Goal: Transaction & Acquisition: Purchase product/service

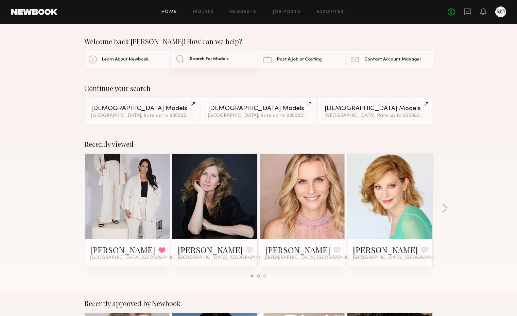
click at [213, 57] on span "Search For Models" at bounding box center [209, 59] width 39 height 4
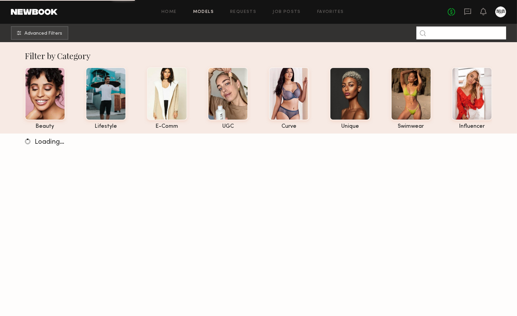
click at [460, 32] on input at bounding box center [462, 33] width 90 height 13
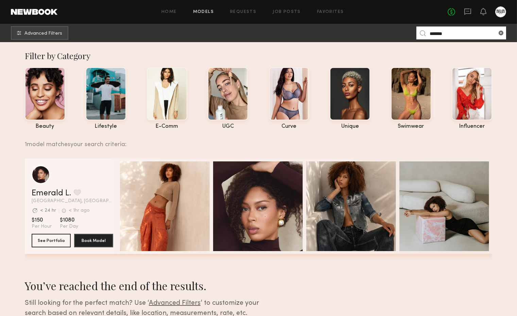
click at [466, 32] on input "*******" at bounding box center [462, 33] width 90 height 13
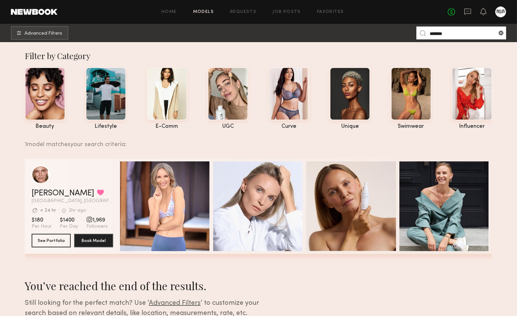
click at [453, 32] on input "*******" at bounding box center [462, 33] width 90 height 13
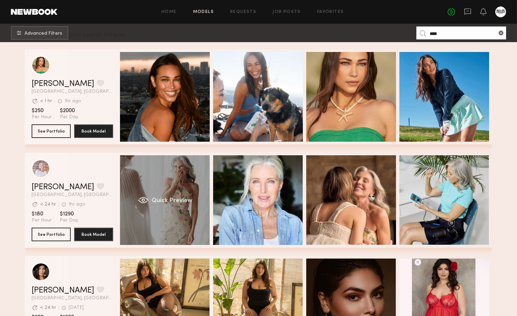
scroll to position [113, 0]
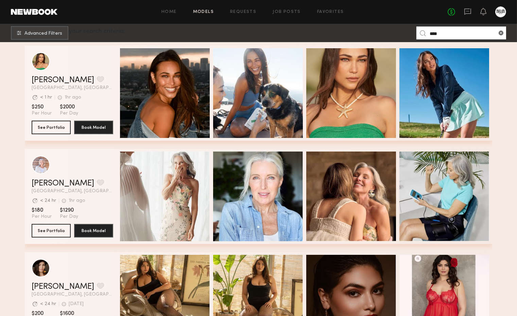
click at [453, 36] on input "****" at bounding box center [462, 33] width 90 height 13
click at [452, 36] on input "****" at bounding box center [462, 33] width 90 height 13
click at [451, 36] on input "****" at bounding box center [462, 33] width 90 height 13
type input "*"
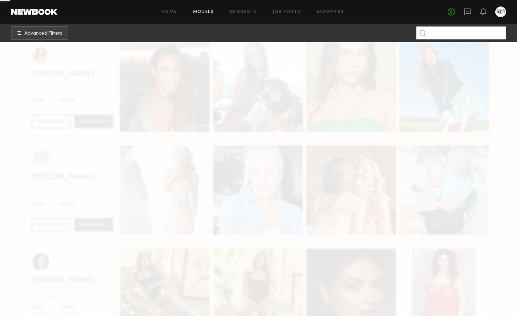
scroll to position [0, 0]
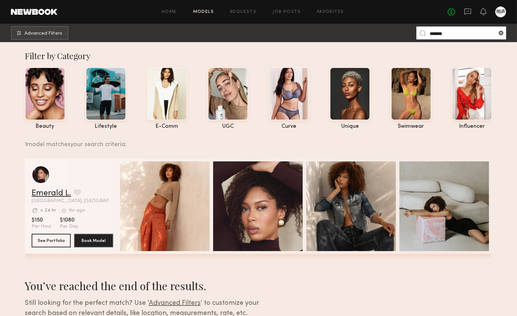
click at [46, 198] on link "Emerald L." at bounding box center [51, 193] width 39 height 8
click at [444, 32] on input "*******" at bounding box center [462, 33] width 90 height 13
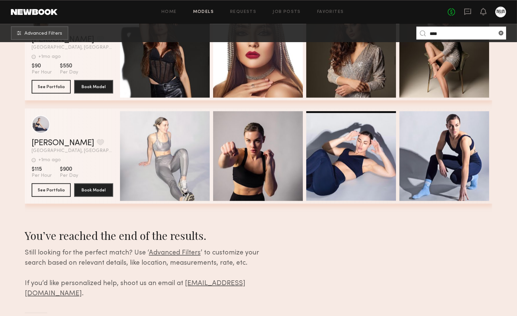
scroll to position [3260, 0]
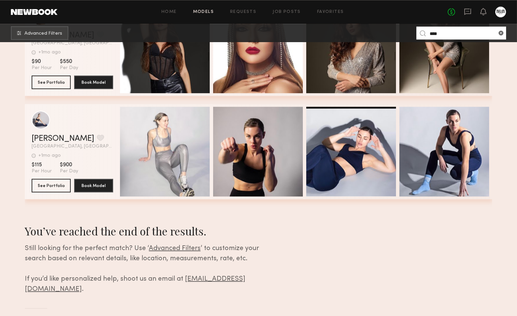
click at [446, 34] on input "****" at bounding box center [462, 33] width 90 height 13
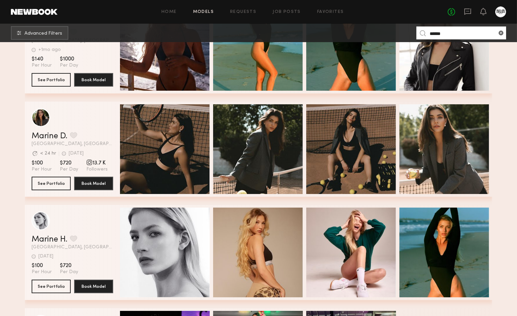
scroll to position [264, 0]
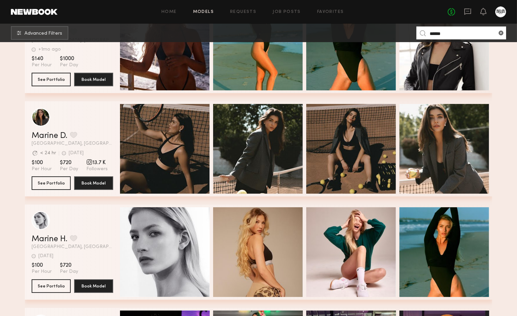
click at [454, 32] on input "******" at bounding box center [462, 33] width 90 height 13
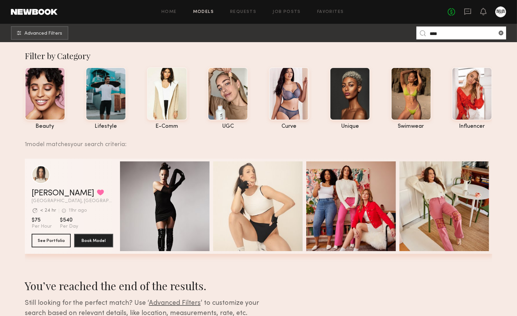
click at [463, 30] on input "****" at bounding box center [462, 33] width 90 height 13
click at [460, 32] on input "****" at bounding box center [462, 33] width 90 height 13
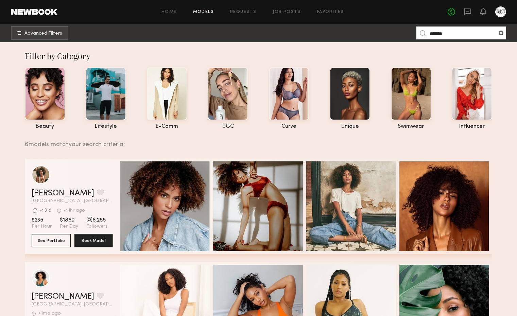
scroll to position [151, 0]
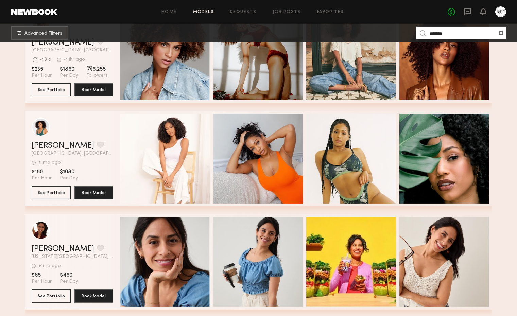
click at [470, 31] on input "******" at bounding box center [462, 33] width 90 height 13
click at [469, 31] on input "******" at bounding box center [462, 33] width 90 height 13
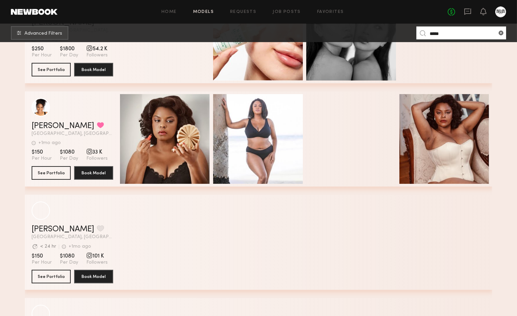
scroll to position [378, 0]
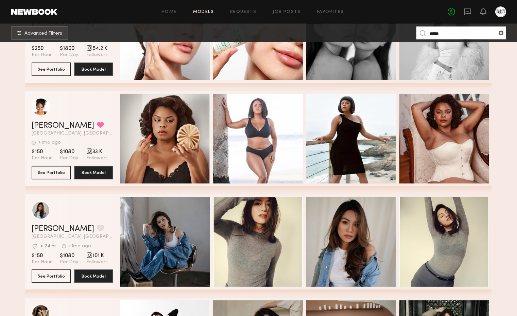
click at [454, 29] on input "*****" at bounding box center [462, 33] width 90 height 13
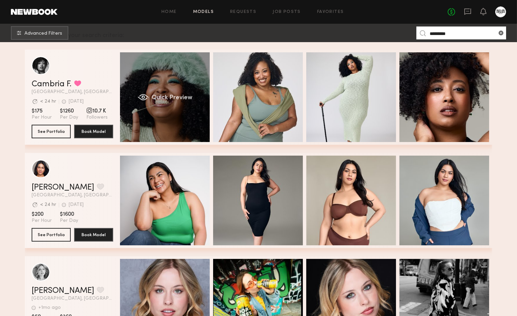
scroll to position [113, 0]
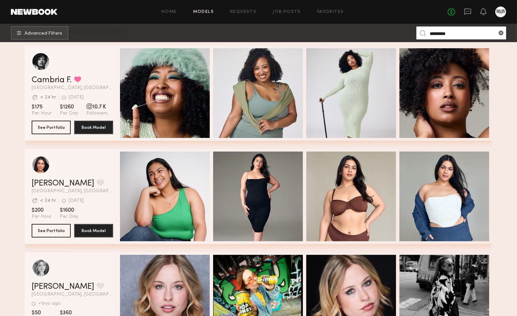
click at [461, 30] on input "*********" at bounding box center [462, 33] width 90 height 13
type input "*"
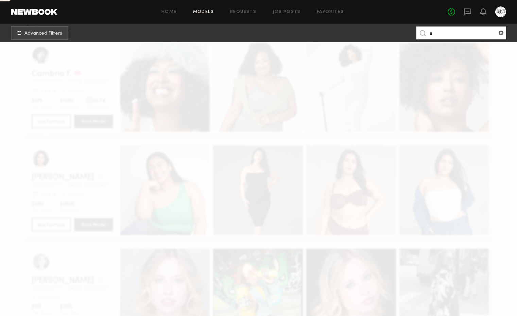
scroll to position [0, 0]
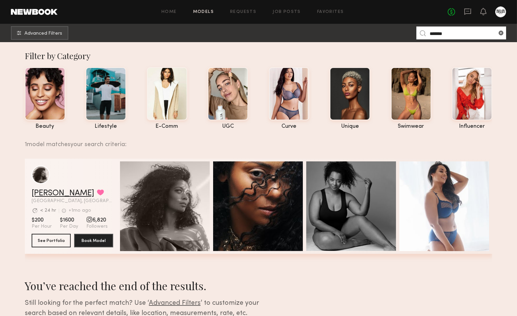
click at [62, 192] on link "[PERSON_NAME]" at bounding box center [63, 193] width 63 height 8
click at [466, 35] on input "*******" at bounding box center [462, 33] width 90 height 13
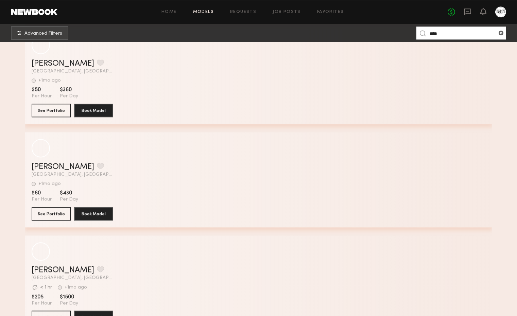
scroll to position [3109, 0]
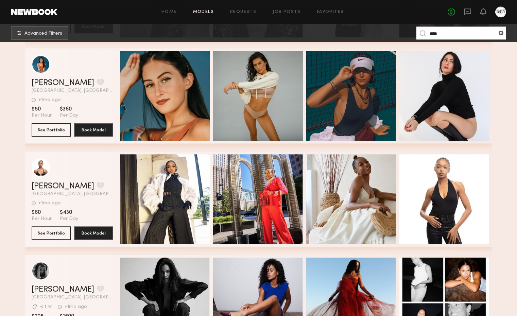
click at [446, 35] on input "****" at bounding box center [462, 33] width 90 height 13
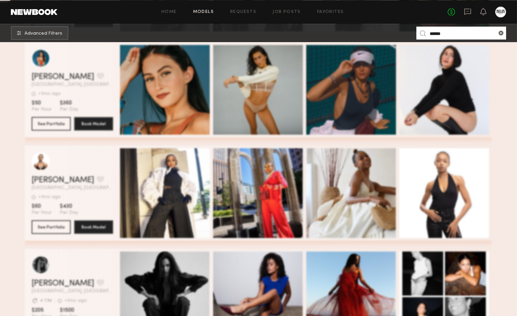
scroll to position [0, 0]
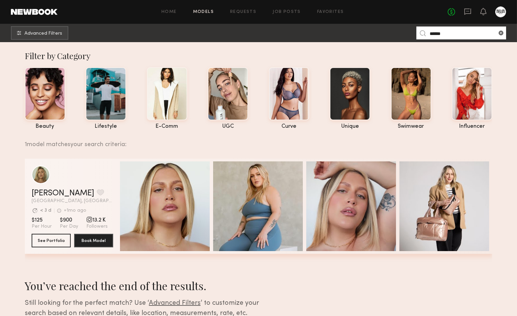
click at [444, 32] on input "******" at bounding box center [462, 33] width 90 height 13
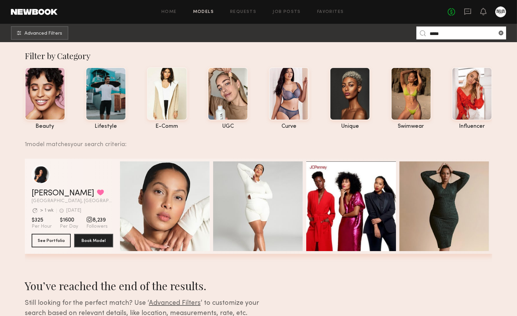
type input "*****"
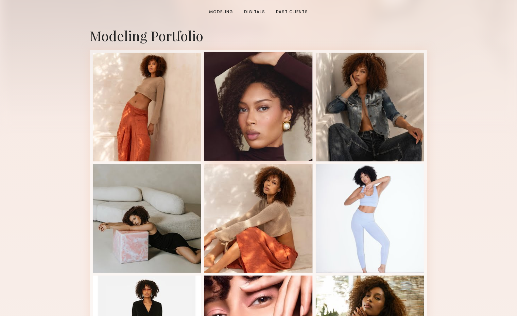
scroll to position [151, 0]
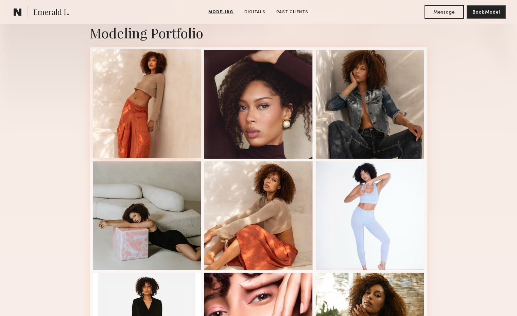
drag, startPoint x: 144, startPoint y: 88, endPoint x: 108, endPoint y: 99, distance: 37.9
click at [108, 99] on div at bounding box center [147, 103] width 109 height 109
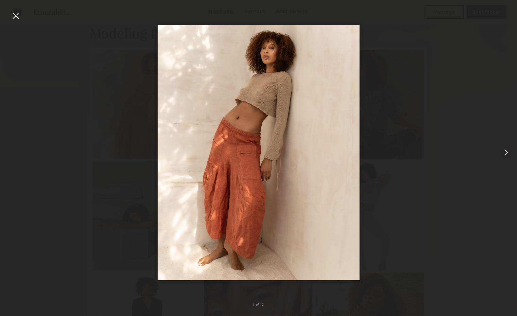
click at [498, 146] on div at bounding box center [507, 153] width 21 height 284
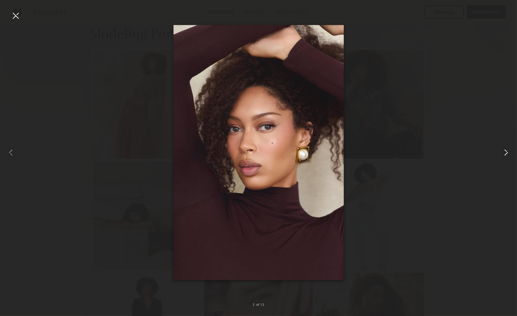
click at [506, 153] on common-icon at bounding box center [506, 152] width 11 height 11
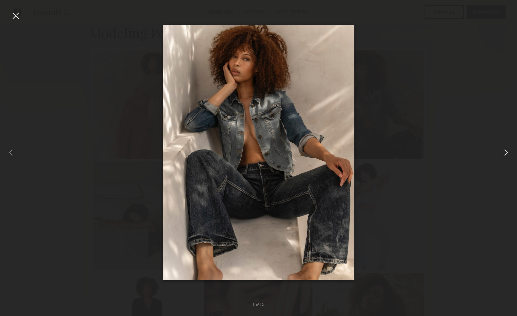
click at [507, 145] on div at bounding box center [507, 153] width 21 height 284
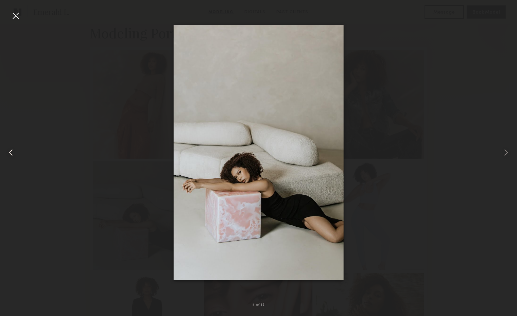
click at [14, 150] on common-icon at bounding box center [10, 152] width 11 height 11
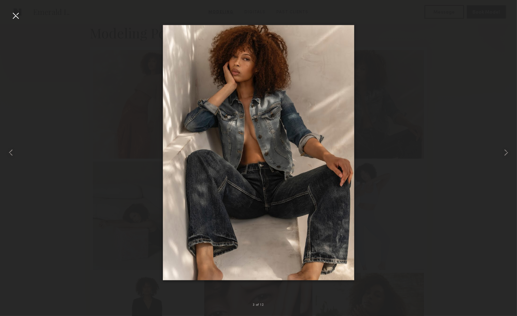
click at [301, 186] on img at bounding box center [259, 152] width 192 height 255
click at [503, 150] on common-icon at bounding box center [506, 152] width 11 height 11
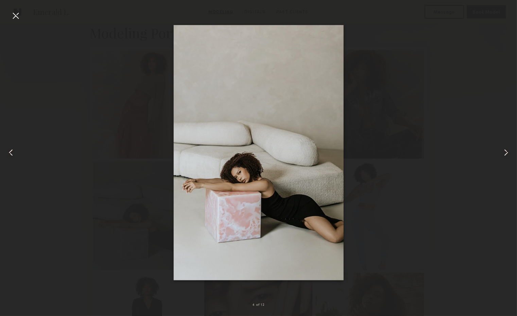
click at [504, 152] on common-icon at bounding box center [506, 152] width 11 height 11
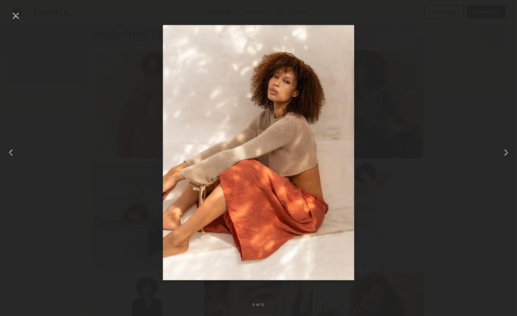
click at [502, 153] on common-icon at bounding box center [506, 152] width 11 height 11
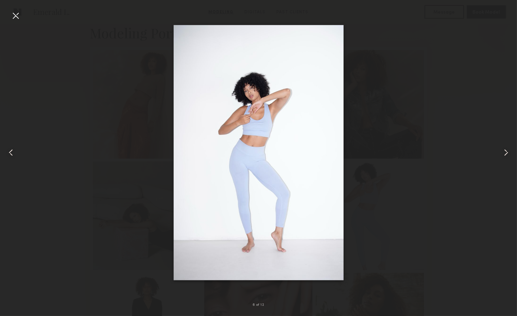
click at [507, 152] on common-icon at bounding box center [506, 152] width 11 height 11
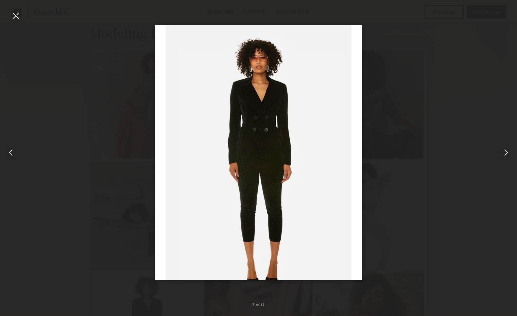
click at [504, 152] on common-icon at bounding box center [506, 152] width 11 height 11
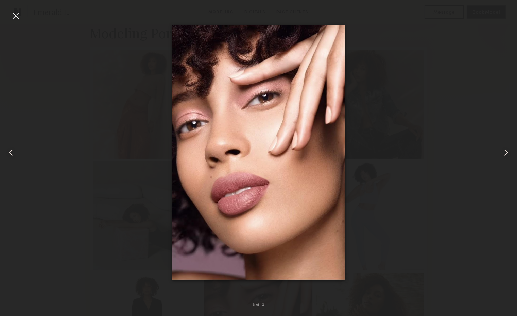
click at [515, 148] on div at bounding box center [507, 153] width 21 height 284
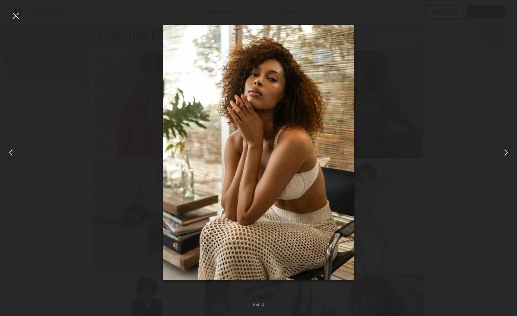
click at [503, 152] on common-icon at bounding box center [506, 152] width 11 height 11
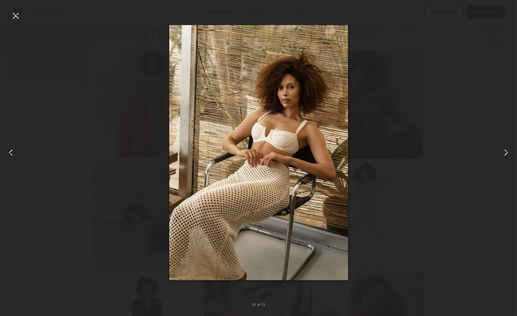
click at [512, 148] on div at bounding box center [507, 153] width 21 height 284
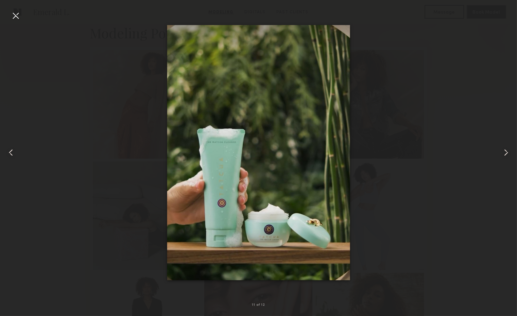
click at [505, 150] on common-icon at bounding box center [506, 152] width 11 height 11
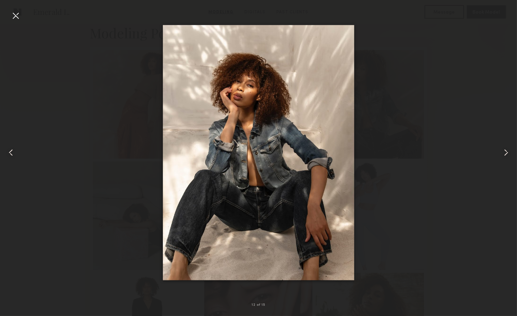
drag, startPoint x: 266, startPoint y: 141, endPoint x: 496, endPoint y: 154, distance: 230.3
click at [496, 154] on div at bounding box center [258, 153] width 517 height 284
click at [508, 150] on common-icon at bounding box center [506, 152] width 11 height 11
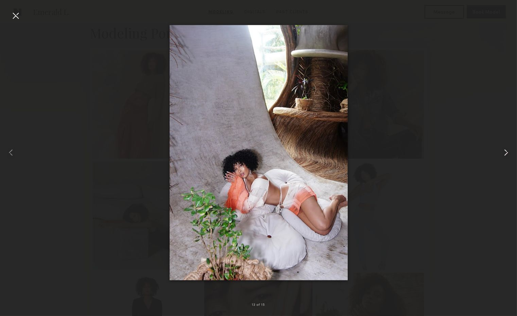
click at [506, 149] on common-icon at bounding box center [506, 152] width 11 height 11
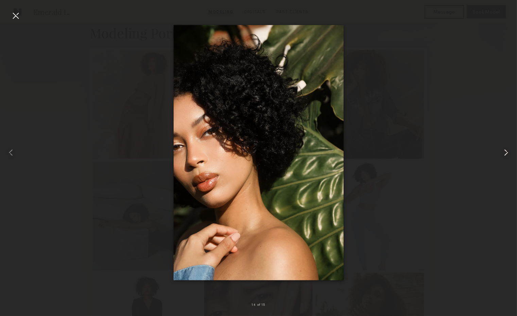
click at [509, 151] on common-icon at bounding box center [506, 152] width 11 height 11
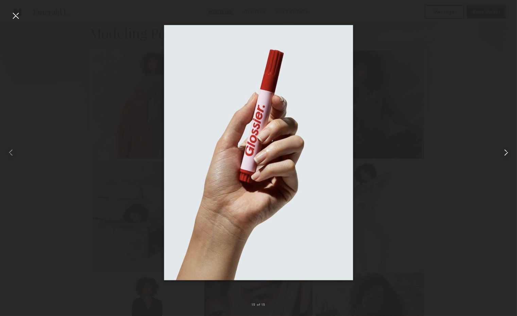
click at [509, 151] on common-icon at bounding box center [506, 152] width 11 height 11
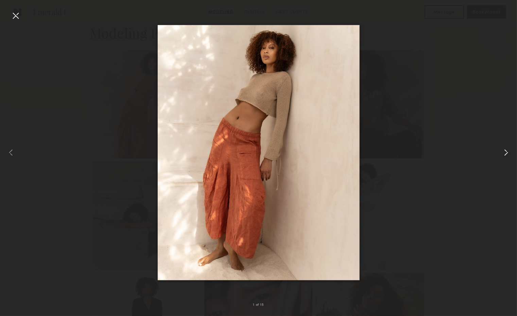
click at [503, 150] on common-icon at bounding box center [506, 152] width 11 height 11
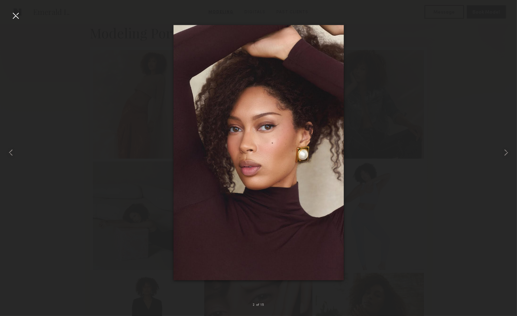
click at [391, 157] on div at bounding box center [258, 153] width 517 height 284
click at [18, 18] on div at bounding box center [15, 15] width 11 height 11
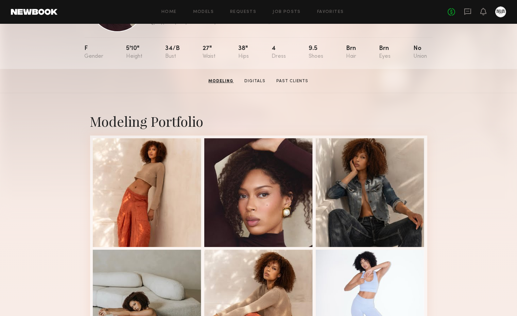
scroll to position [0, 0]
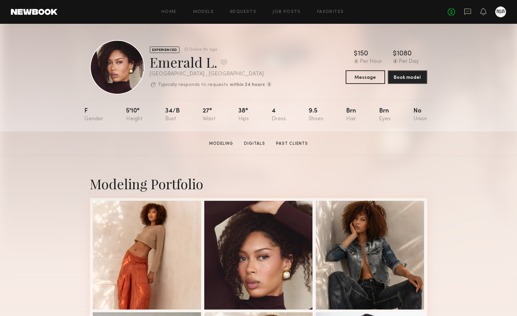
click at [208, 8] on div "Home Models Requests Job Posts Favorites Sign Out No fees up to $5,000" at bounding box center [281, 11] width 449 height 11
click at [209, 12] on link "Models" at bounding box center [203, 12] width 21 height 4
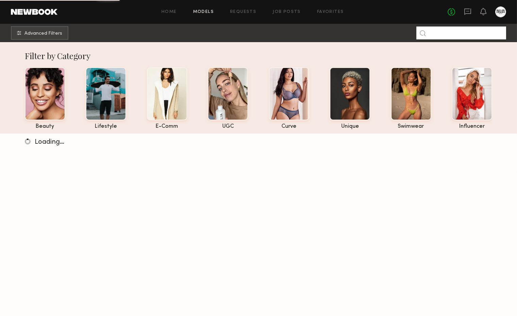
click at [471, 30] on input at bounding box center [462, 33] width 90 height 13
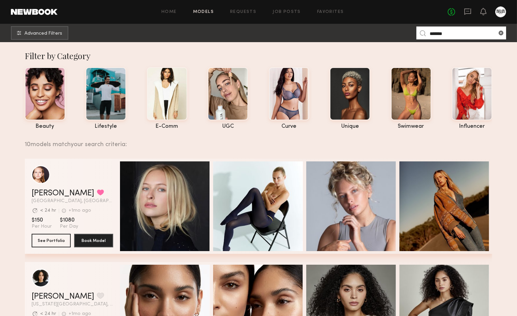
click at [473, 31] on input "*******" at bounding box center [462, 33] width 90 height 13
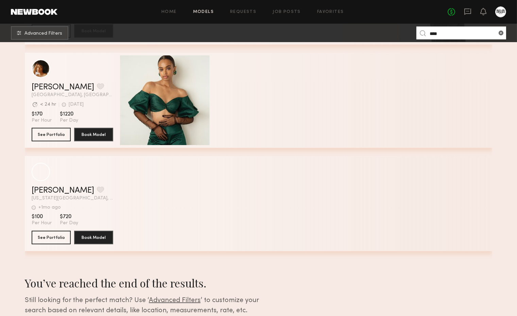
scroll to position [227, 0]
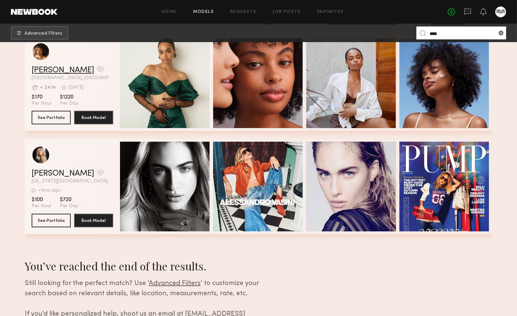
type input "****"
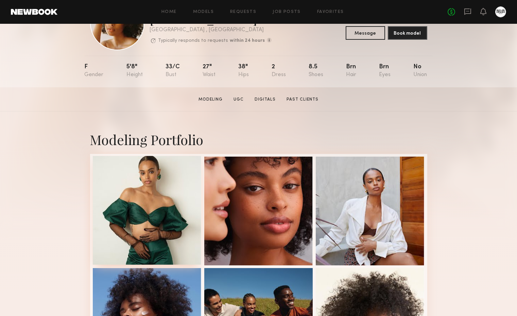
scroll to position [151, 0]
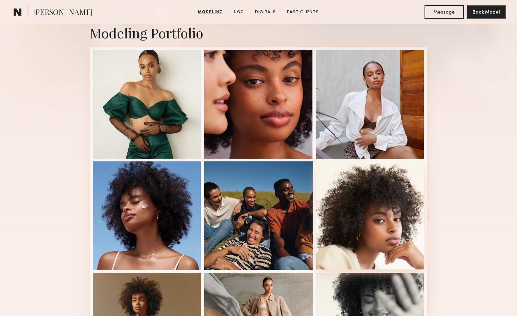
click at [368, 222] on div at bounding box center [370, 215] width 109 height 109
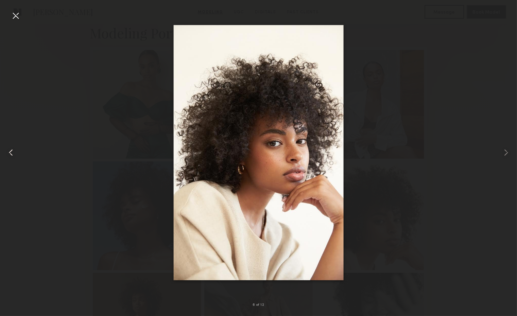
click at [9, 17] on div at bounding box center [10, 153] width 21 height 284
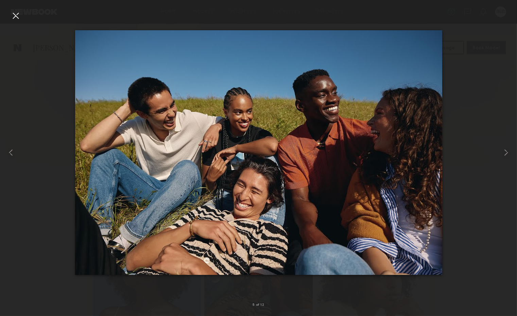
scroll to position [38, 0]
click at [18, 17] on div at bounding box center [15, 15] width 11 height 11
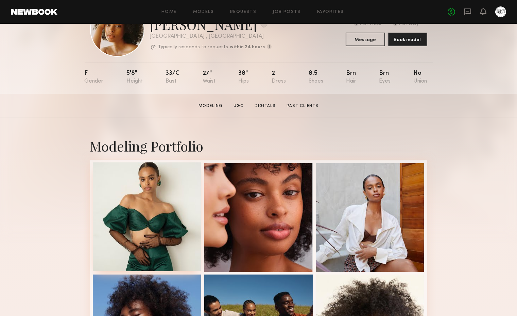
click at [184, 245] on div at bounding box center [147, 217] width 109 height 109
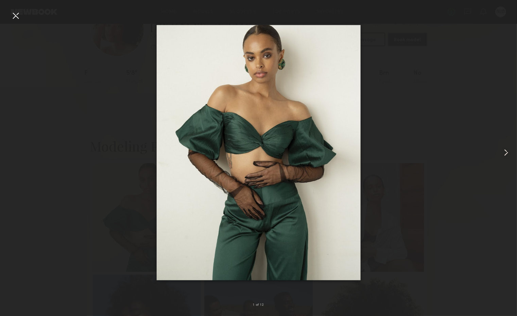
click at [500, 146] on div at bounding box center [507, 153] width 21 height 284
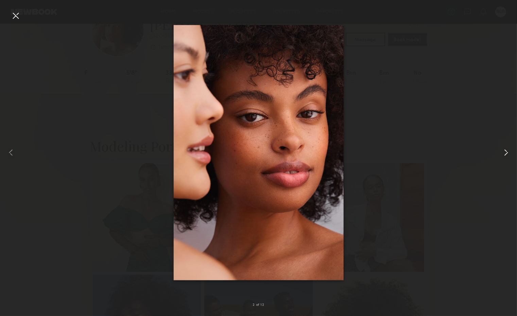
click at [505, 150] on common-icon at bounding box center [506, 152] width 11 height 11
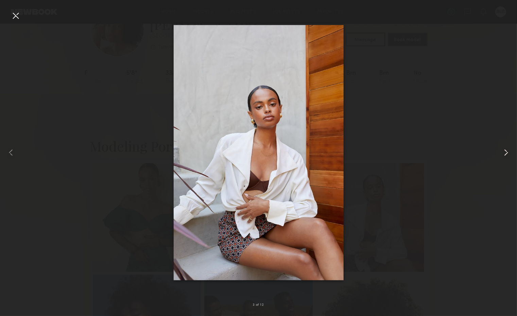
click at [507, 148] on common-icon at bounding box center [506, 152] width 11 height 11
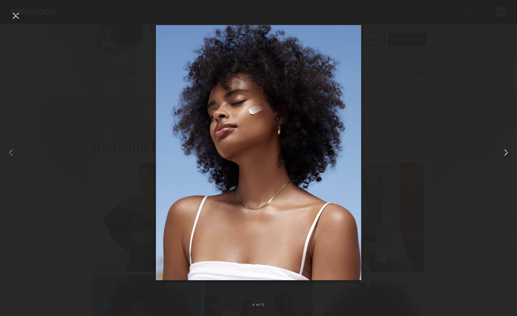
click at [511, 153] on common-icon at bounding box center [506, 152] width 11 height 11
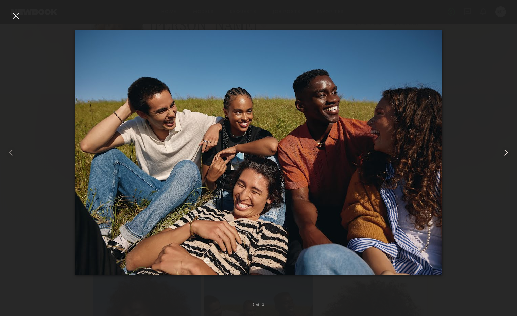
click at [501, 149] on common-icon at bounding box center [506, 152] width 11 height 11
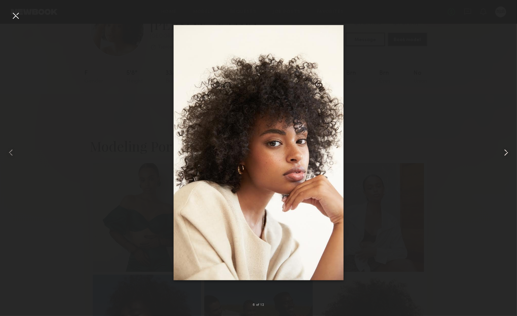
drag, startPoint x: 199, startPoint y: 99, endPoint x: 503, endPoint y: 152, distance: 308.4
click at [503, 152] on common-icon at bounding box center [506, 152] width 11 height 11
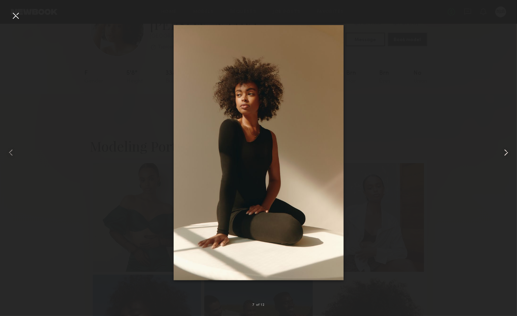
click at [516, 148] on div at bounding box center [507, 153] width 21 height 284
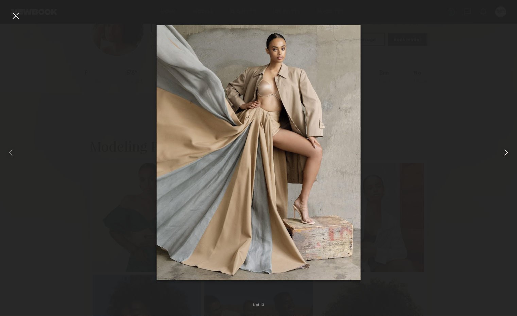
click at [498, 146] on div at bounding box center [507, 153] width 21 height 284
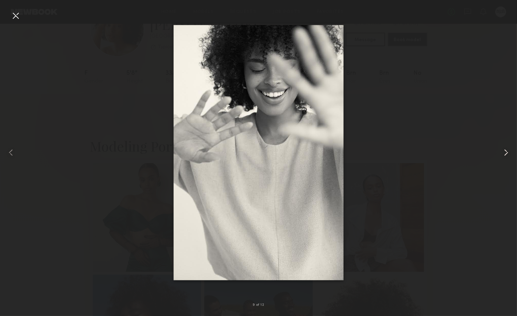
click at [504, 152] on common-icon at bounding box center [506, 152] width 11 height 11
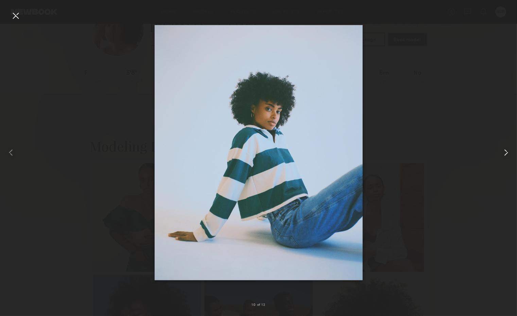
drag, startPoint x: 512, startPoint y: 149, endPoint x: 508, endPoint y: 149, distance: 4.1
click at [511, 149] on div at bounding box center [507, 153] width 21 height 284
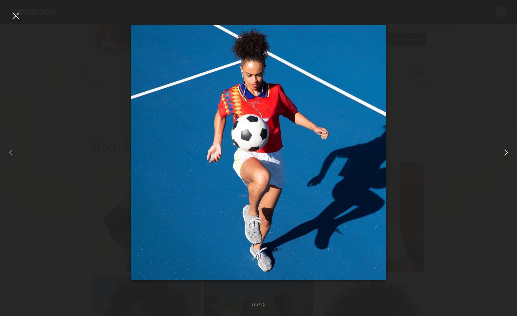
click at [508, 148] on common-icon at bounding box center [506, 152] width 11 height 11
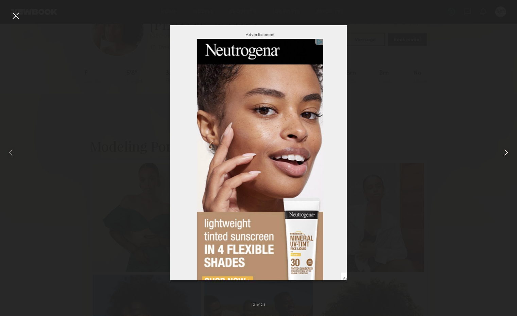
click at [505, 154] on common-icon at bounding box center [506, 152] width 11 height 11
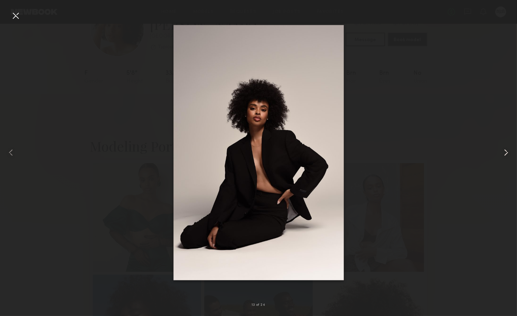
click at [512, 151] on common-icon at bounding box center [506, 152] width 11 height 11
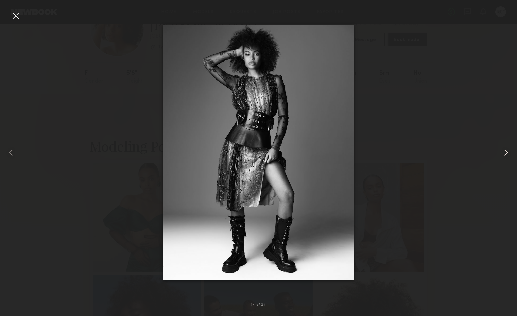
click at [504, 154] on common-icon at bounding box center [506, 152] width 11 height 11
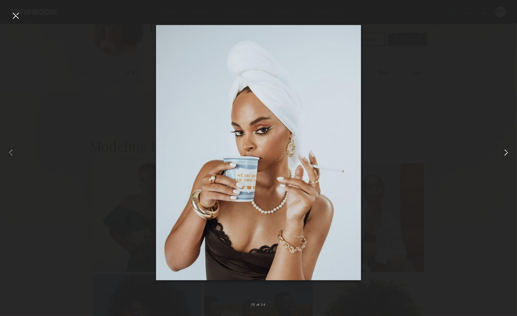
click at [504, 154] on common-icon at bounding box center [506, 152] width 11 height 11
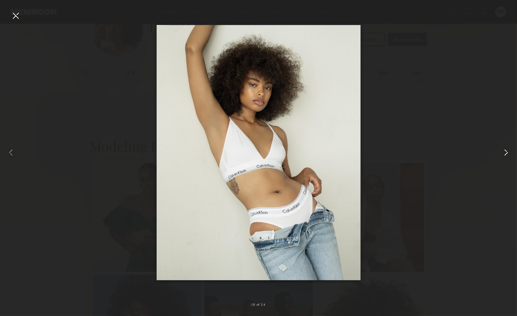
click at [509, 150] on common-icon at bounding box center [506, 152] width 11 height 11
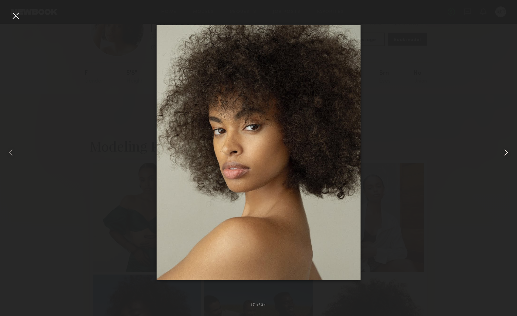
click at [509, 148] on common-icon at bounding box center [506, 152] width 11 height 11
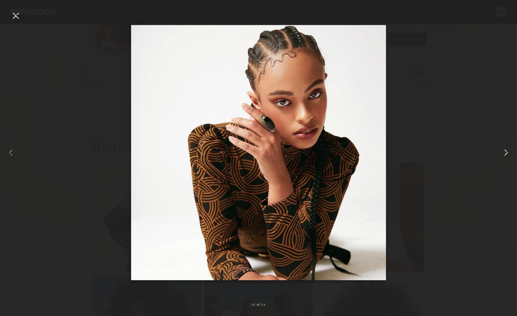
click at [504, 151] on common-icon at bounding box center [506, 152] width 11 height 11
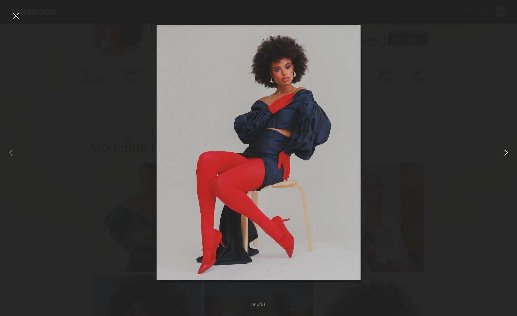
click at [507, 143] on div at bounding box center [507, 153] width 21 height 284
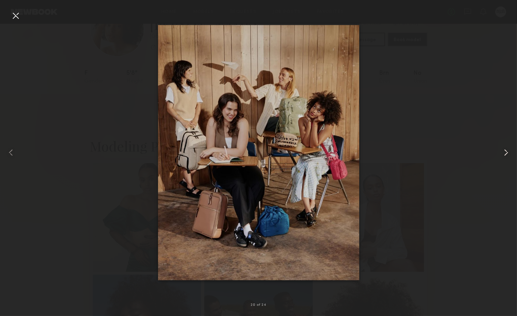
click at [507, 147] on common-icon at bounding box center [506, 152] width 11 height 11
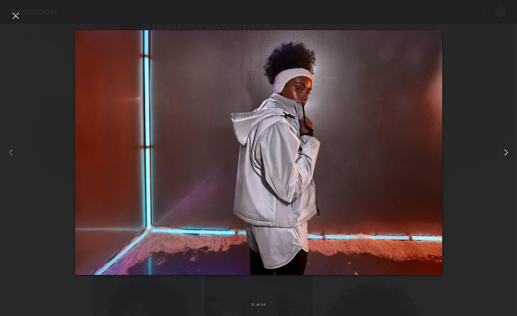
click at [505, 152] on common-icon at bounding box center [506, 152] width 11 height 11
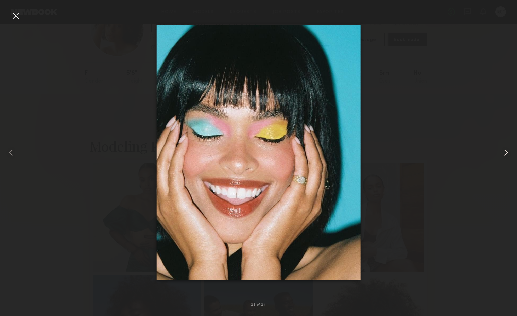
click at [512, 154] on common-icon at bounding box center [506, 152] width 11 height 11
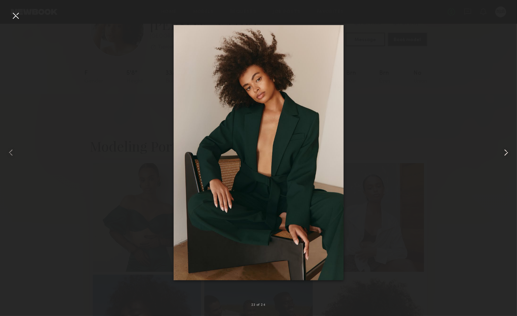
click at [513, 150] on div at bounding box center [507, 153] width 21 height 284
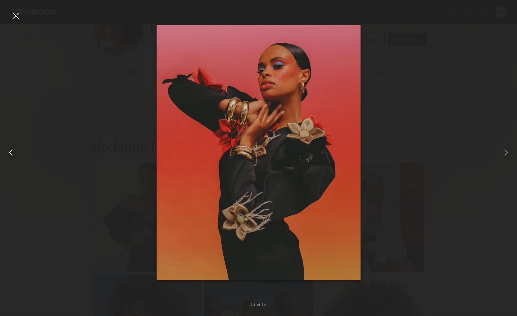
click at [4, 146] on div at bounding box center [10, 153] width 21 height 284
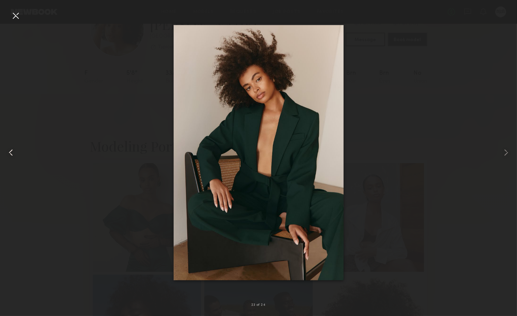
click at [6, 146] on div at bounding box center [10, 153] width 21 height 284
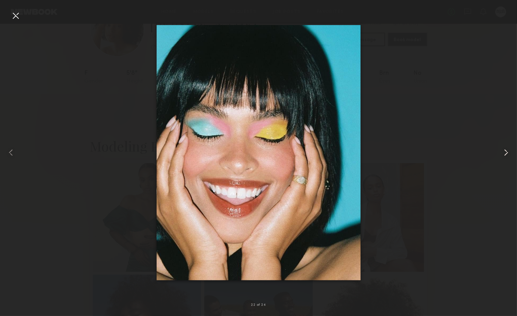
click at [510, 149] on common-icon at bounding box center [506, 152] width 11 height 11
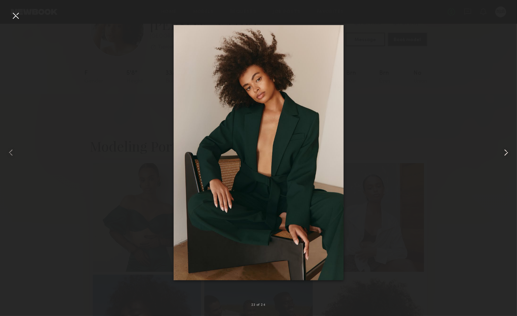
click at [510, 149] on common-icon at bounding box center [506, 152] width 11 height 11
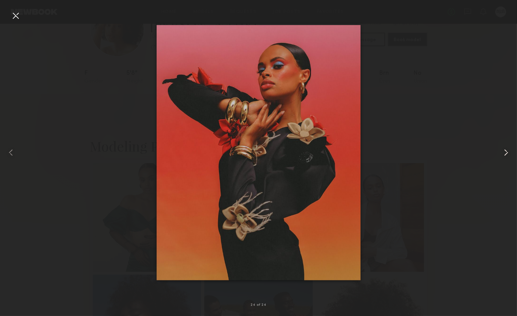
click at [502, 152] on common-icon at bounding box center [506, 152] width 11 height 11
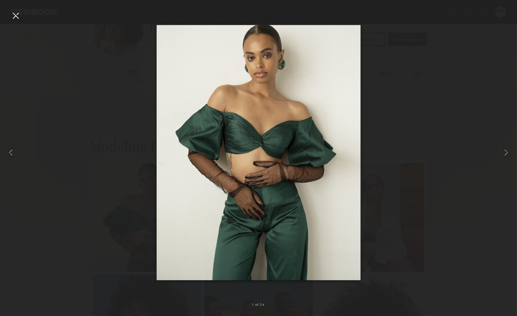
click at [15, 16] on div at bounding box center [15, 15] width 11 height 11
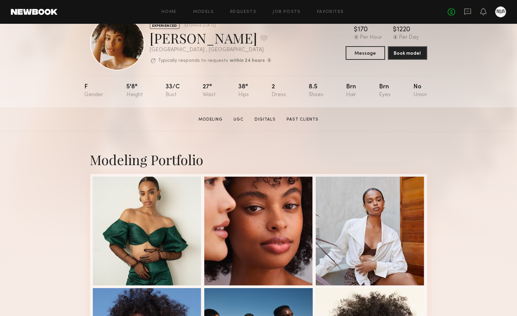
scroll to position [0, 0]
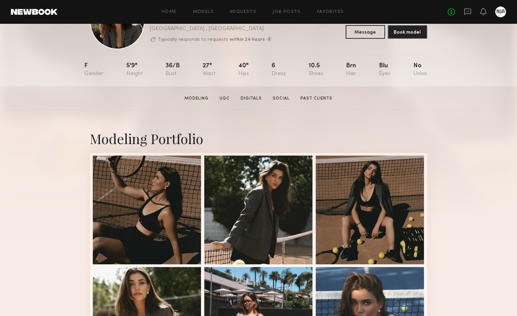
scroll to position [113, 0]
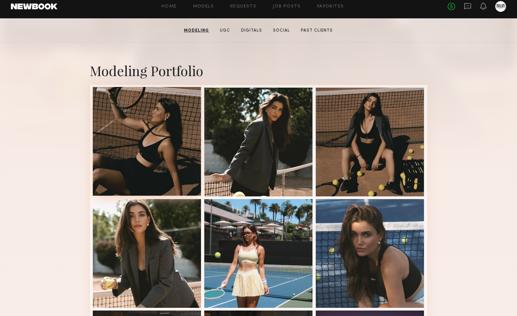
drag, startPoint x: 246, startPoint y: 135, endPoint x: 142, endPoint y: 141, distance: 104.3
click at [138, 140] on div at bounding box center [147, 141] width 109 height 109
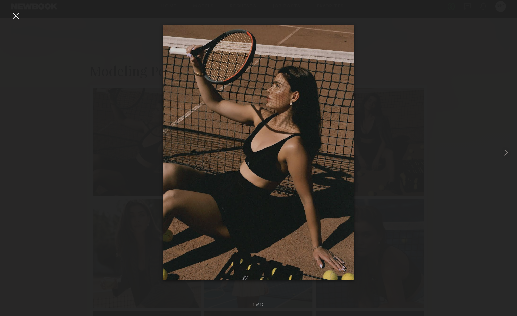
drag, startPoint x: 213, startPoint y: 62, endPoint x: 213, endPoint y: 66, distance: 4.8
click at [507, 151] on common-icon at bounding box center [506, 152] width 11 height 11
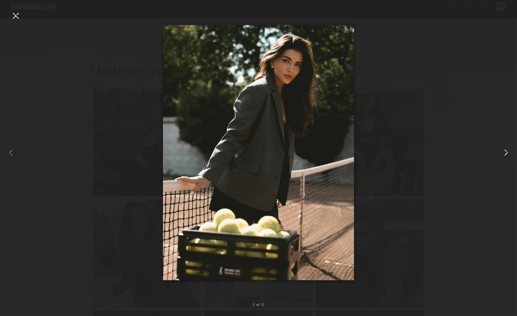
click at [509, 149] on common-icon at bounding box center [506, 152] width 11 height 11
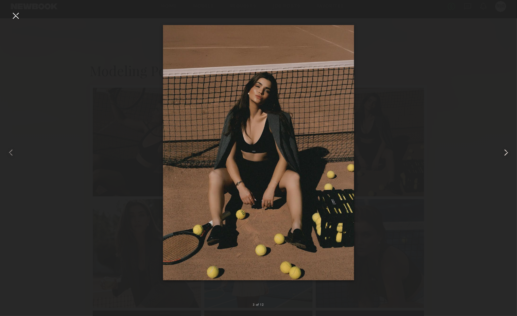
click at [511, 157] on common-icon at bounding box center [506, 152] width 11 height 11
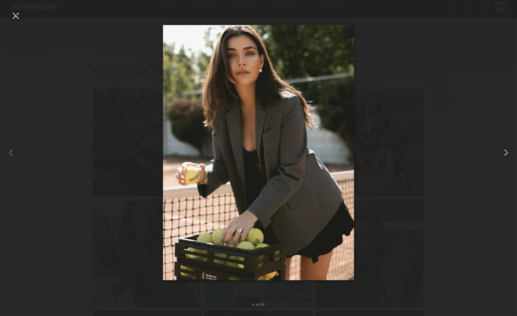
click at [513, 151] on div at bounding box center [507, 153] width 21 height 284
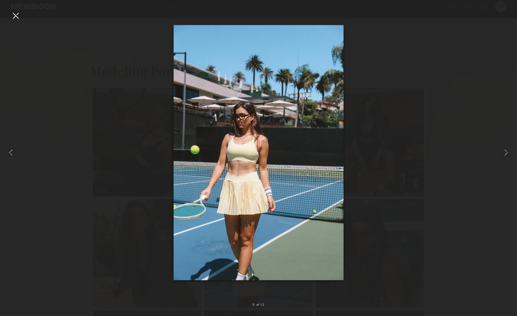
drag, startPoint x: 278, startPoint y: 35, endPoint x: 278, endPoint y: 40, distance: 5.1
click at [505, 151] on common-icon at bounding box center [506, 152] width 11 height 11
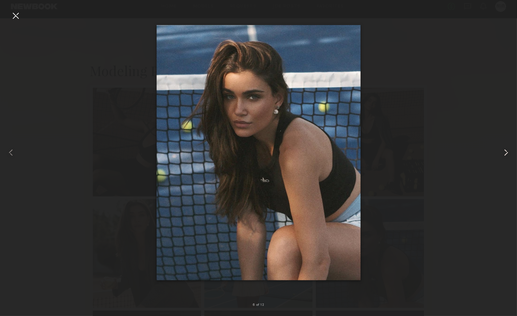
click at [505, 150] on common-icon at bounding box center [506, 152] width 11 height 11
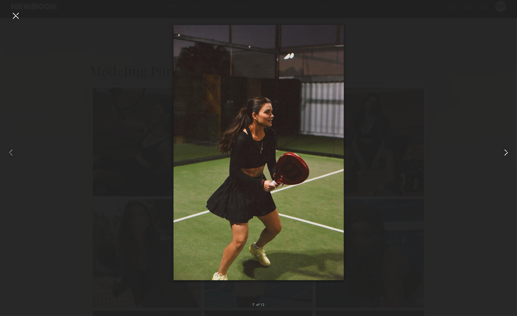
click at [502, 154] on common-icon at bounding box center [506, 152] width 11 height 11
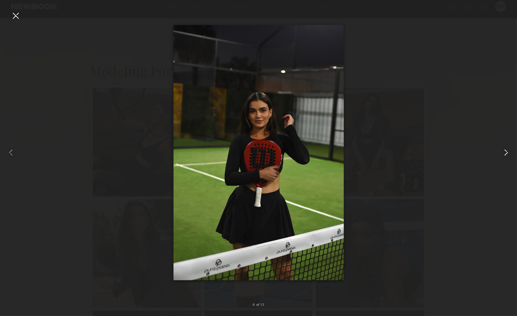
click at [502, 154] on common-icon at bounding box center [506, 152] width 11 height 11
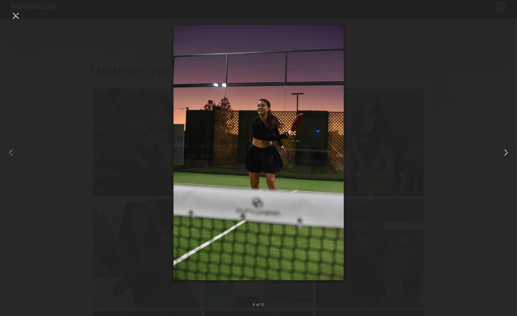
click at [502, 154] on common-icon at bounding box center [506, 152] width 11 height 11
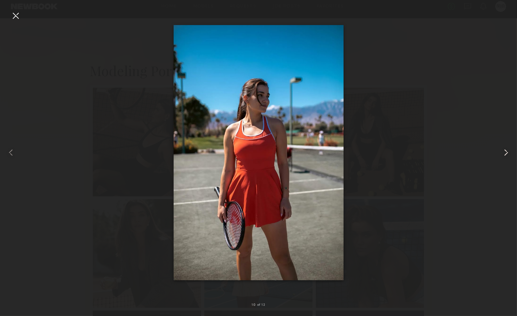
click at [514, 152] on div at bounding box center [507, 153] width 21 height 284
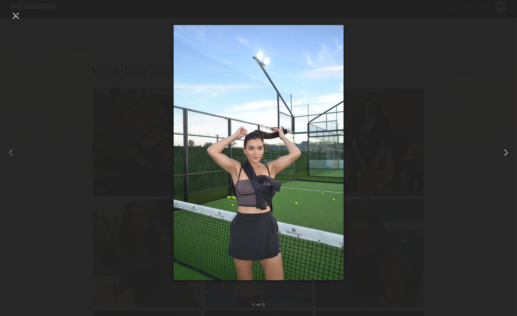
click at [508, 148] on common-icon at bounding box center [506, 152] width 11 height 11
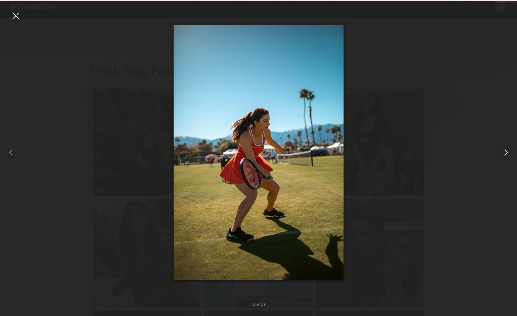
click at [508, 148] on common-icon at bounding box center [506, 152] width 11 height 11
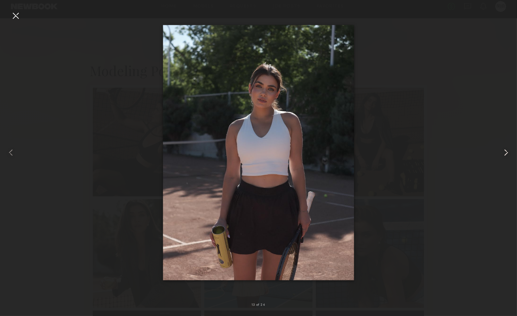
click at [515, 152] on div at bounding box center [507, 153] width 21 height 284
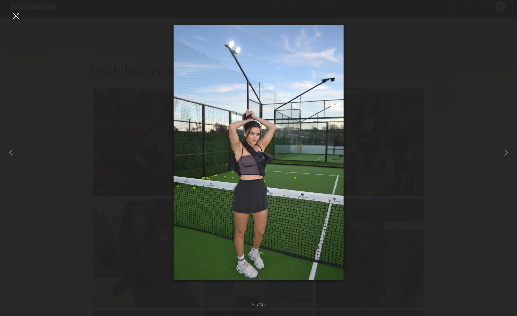
scroll to position [390, 0]
click at [513, 153] on div at bounding box center [507, 153] width 21 height 284
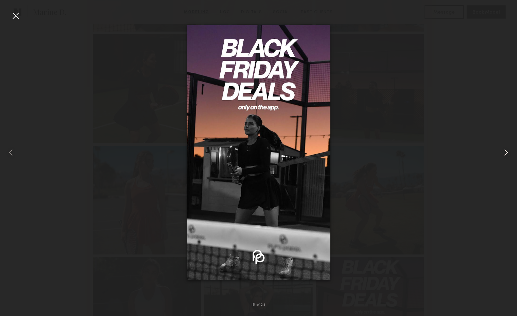
click at [512, 153] on div at bounding box center [507, 153] width 21 height 284
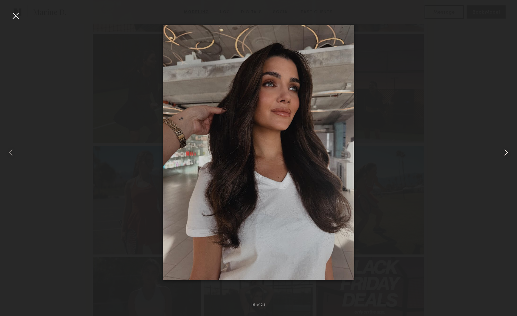
click at [512, 153] on div at bounding box center [507, 153] width 21 height 284
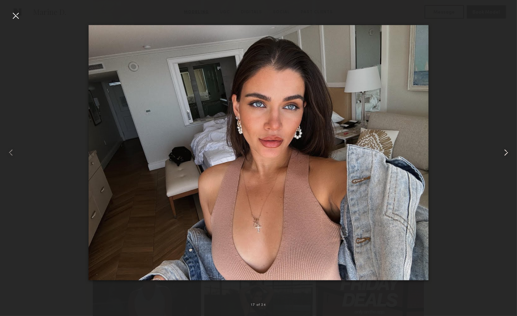
click at [512, 150] on common-icon at bounding box center [506, 152] width 11 height 11
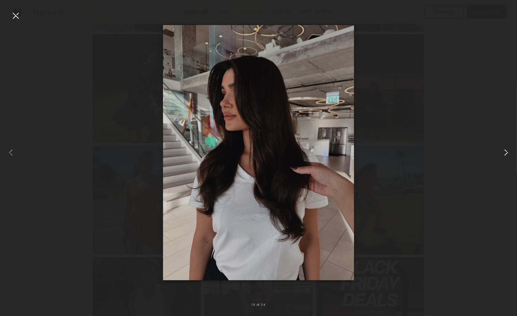
click at [511, 150] on common-icon at bounding box center [506, 152] width 11 height 11
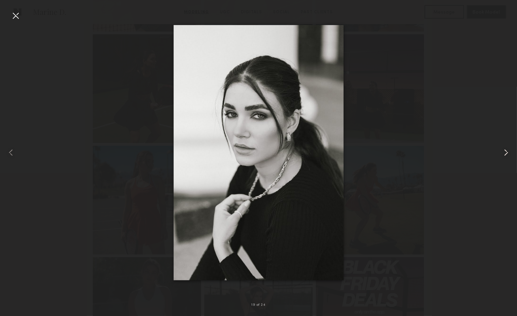
click at [511, 150] on common-icon at bounding box center [506, 152] width 11 height 11
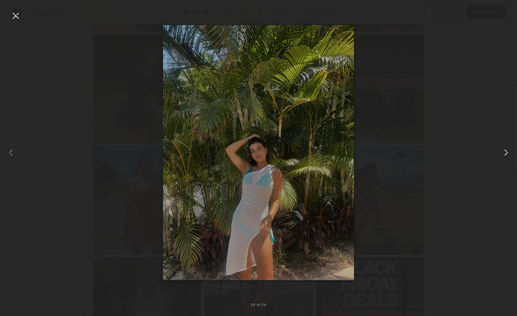
click at [511, 150] on common-icon at bounding box center [506, 152] width 11 height 11
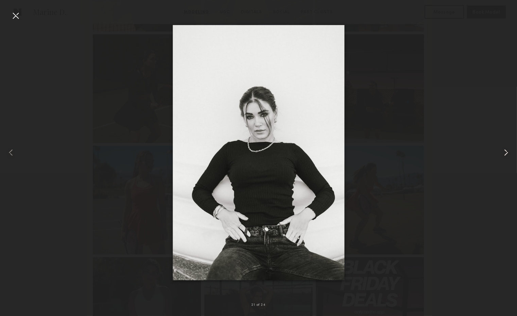
click at [511, 150] on common-icon at bounding box center [506, 152] width 11 height 11
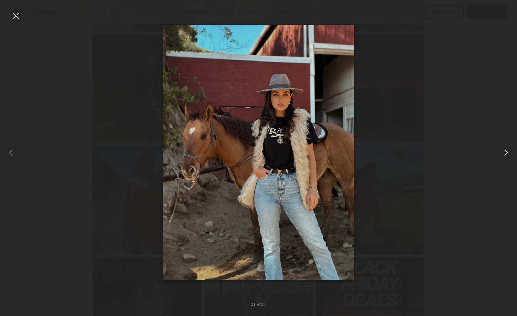
click at [504, 151] on common-icon at bounding box center [506, 152] width 11 height 11
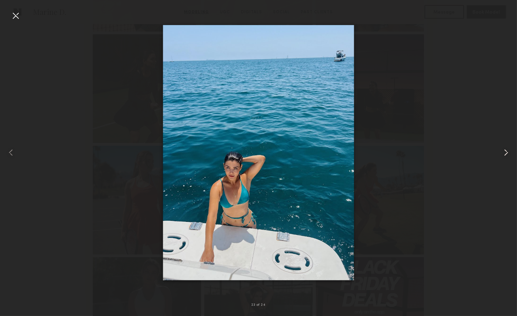
click at [505, 151] on common-icon at bounding box center [506, 152] width 11 height 11
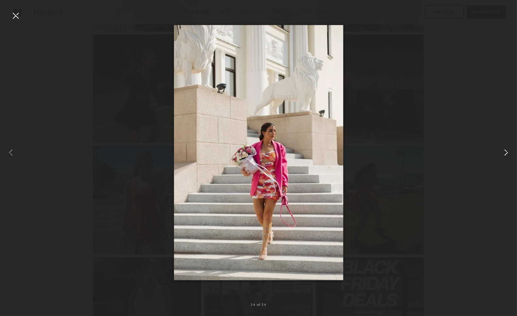
click at [500, 150] on div at bounding box center [507, 153] width 21 height 284
